Goal: Navigation & Orientation: Understand site structure

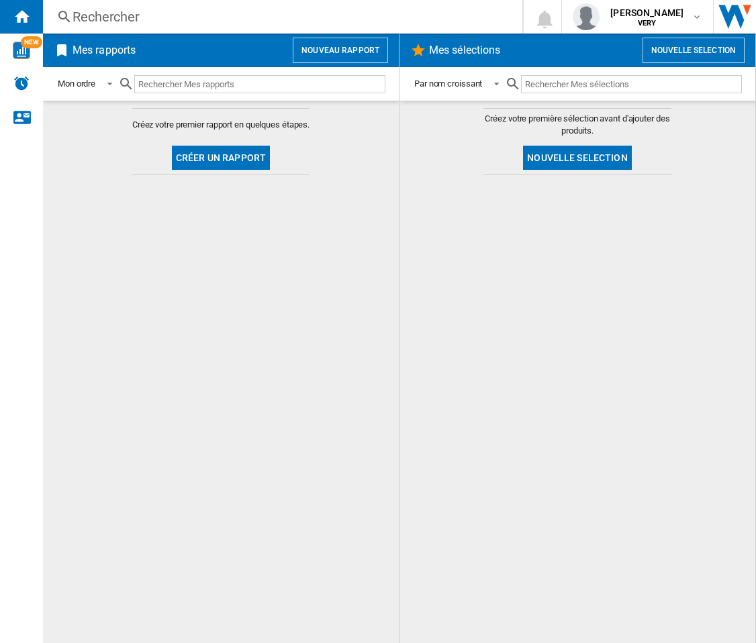
click at [297, 356] on md-content "Créez votre premier rapport en quelques étapes. Créer un rapport" at bounding box center [221, 372] width 356 height 543
click at [634, 296] on div at bounding box center [577, 408] width 329 height 455
click at [651, 236] on div at bounding box center [577, 408] width 329 height 455
click at [308, 469] on md-content "Créez votre premier rapport en quelques étapes. Créer un rapport" at bounding box center [221, 372] width 356 height 543
